Goal: Find specific page/section: Find specific page/section

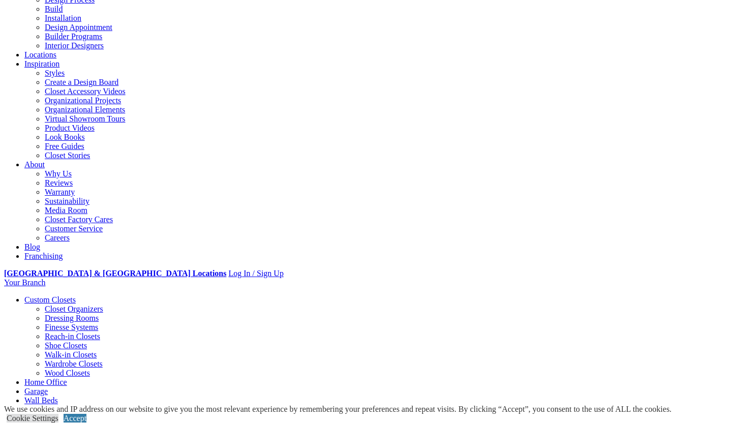
scroll to position [133, 0]
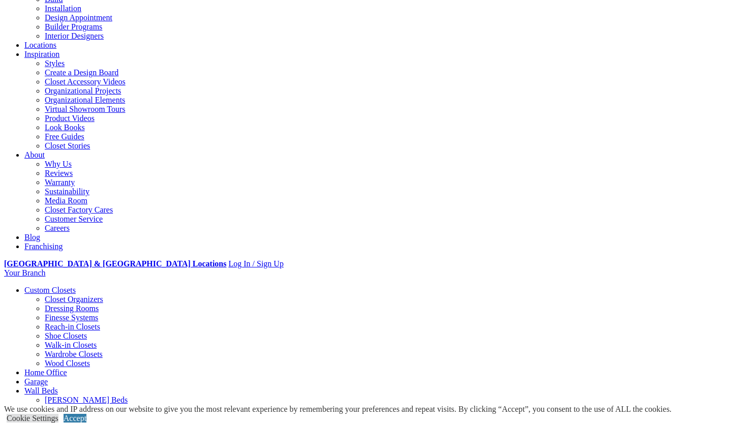
click at [56, 41] on link "Locations" at bounding box center [40, 45] width 32 height 9
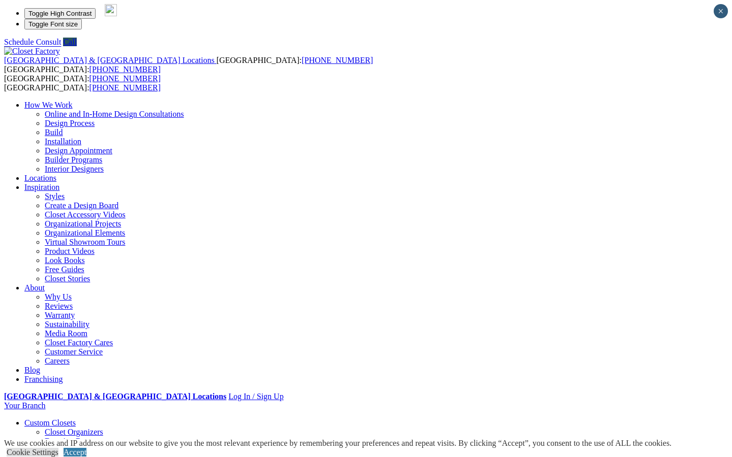
type input "*****"
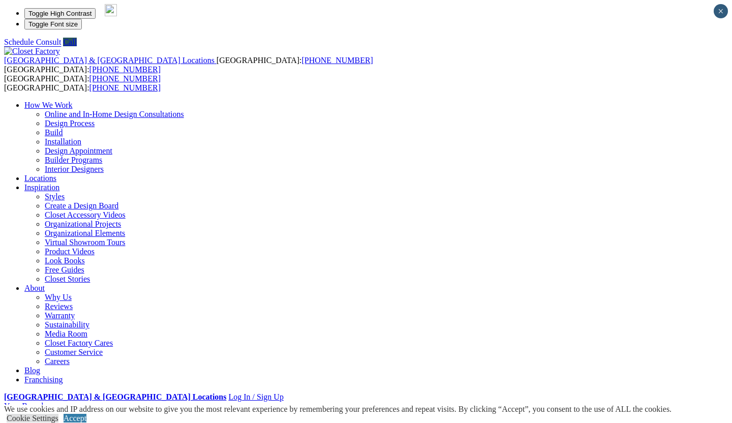
scroll to position [133, 0]
